Goal: Task Accomplishment & Management: Use online tool/utility

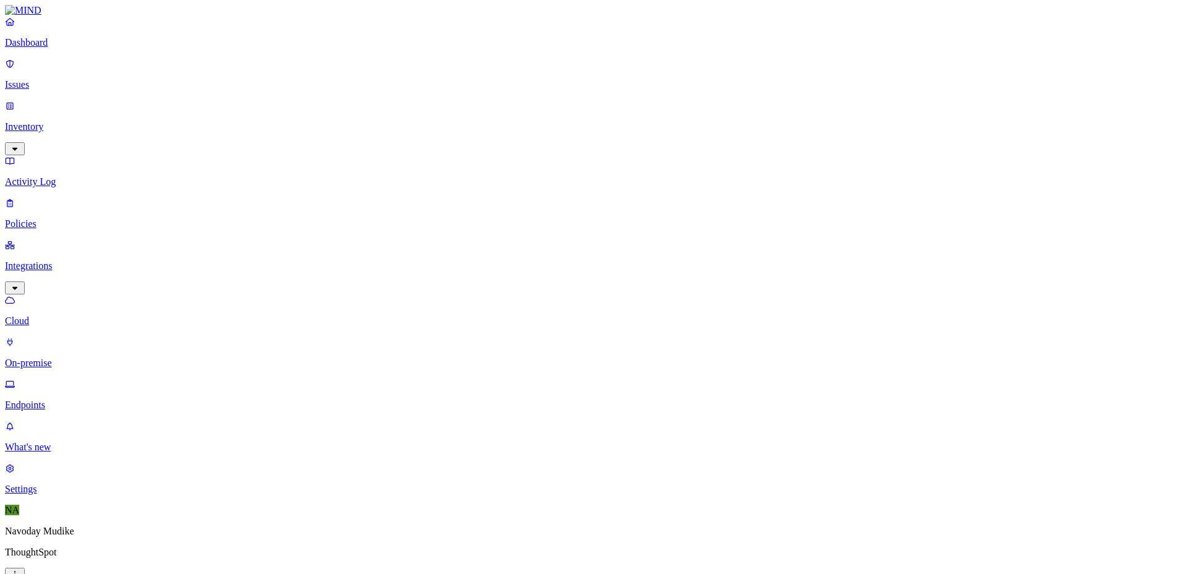
click at [89, 358] on p "On-premise" at bounding box center [591, 363] width 1172 height 11
click at [70, 316] on p "Cloud" at bounding box center [591, 321] width 1172 height 11
click at [59, 48] on p "Dashboard" at bounding box center [591, 42] width 1172 height 11
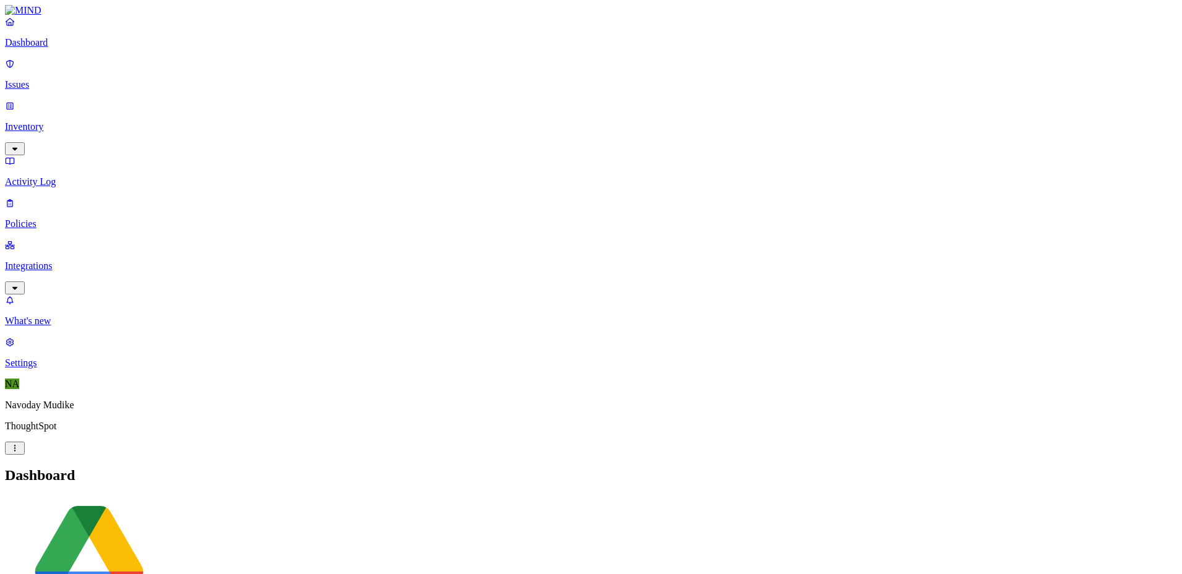
click at [718, 467] on h2 "Dashboard" at bounding box center [591, 475] width 1172 height 17
click at [107, 239] on link "Integrations" at bounding box center [591, 265] width 1172 height 53
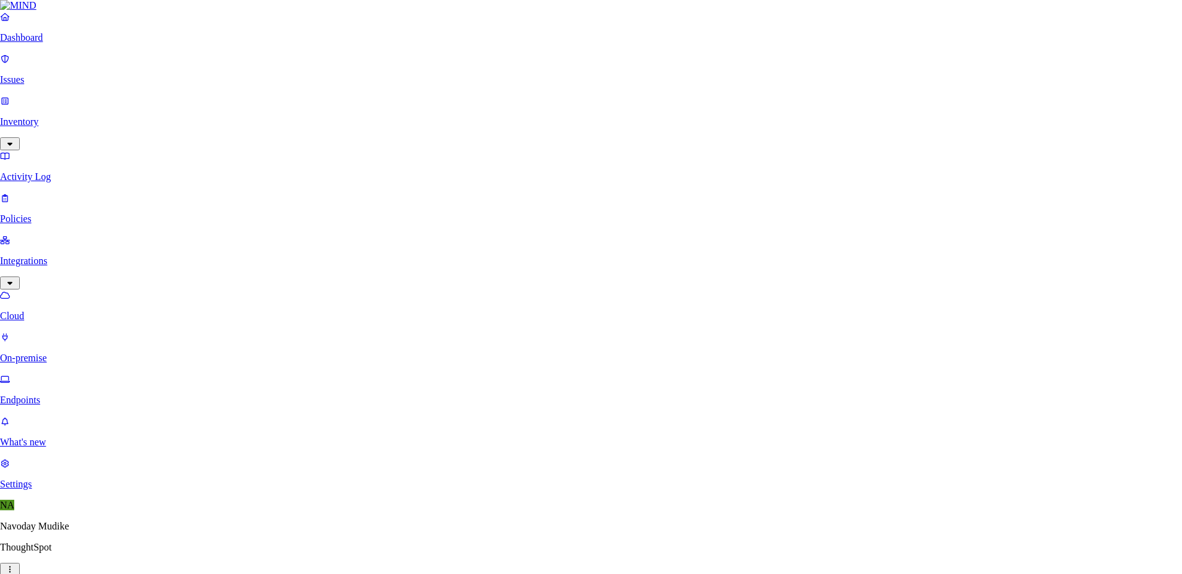
type input "sa"
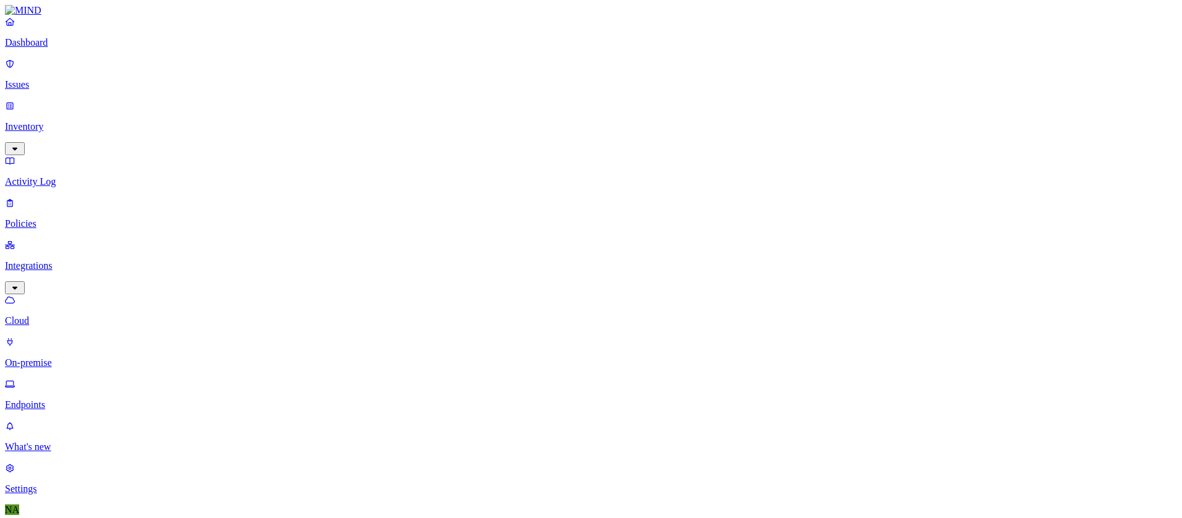
drag, startPoint x: 878, startPoint y: 53, endPoint x: 830, endPoint y: 43, distance: 49.3
click at [38, 46] on link "Dashboard" at bounding box center [591, 32] width 1172 height 32
click at [59, 80] on p "Issues" at bounding box center [591, 84] width 1172 height 11
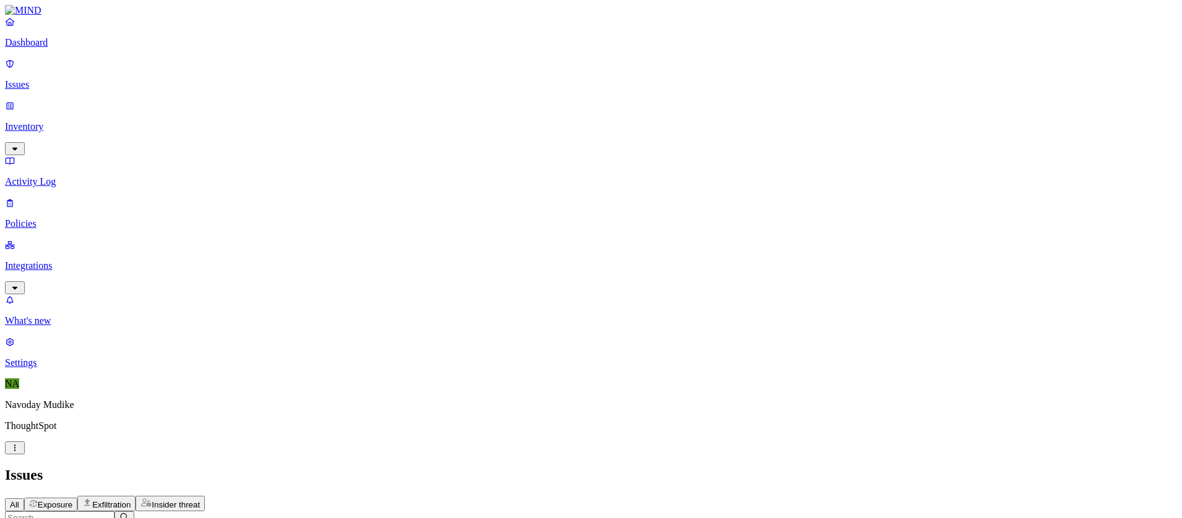
click at [44, 48] on p "Dashboard" at bounding box center [591, 42] width 1172 height 11
click at [20, 284] on icon "button" at bounding box center [15, 288] width 10 height 8
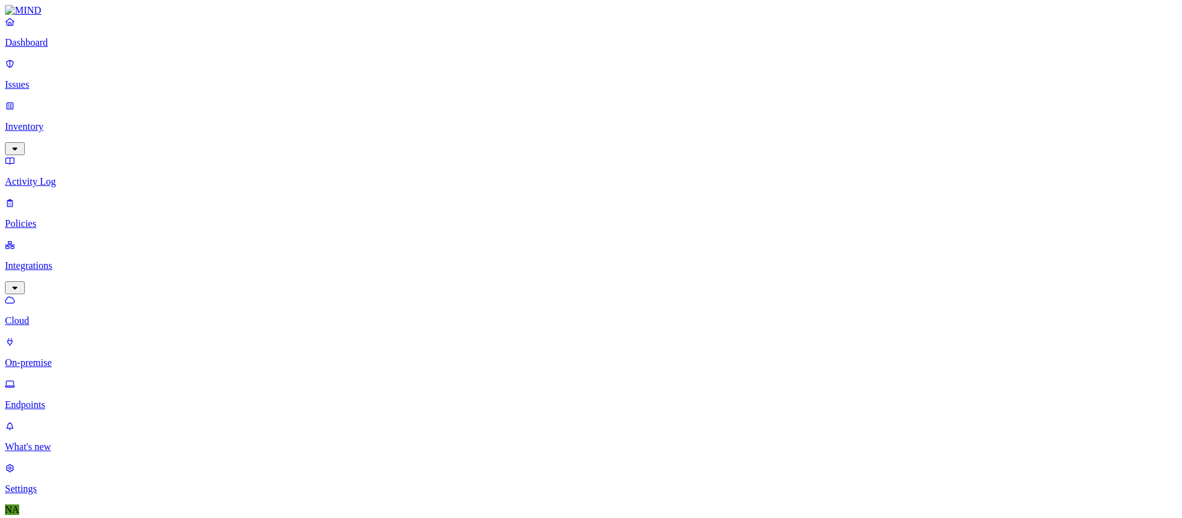
click at [77, 48] on p "Dashboard" at bounding box center [591, 42] width 1172 height 11
